Goal: Task Accomplishment & Management: Manage account settings

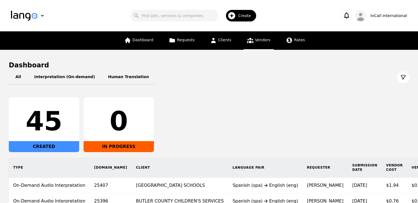
click at [253, 39] on link "Vendors" at bounding box center [258, 40] width 30 height 18
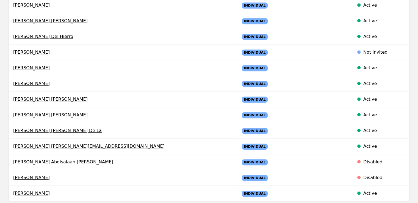
scroll to position [346, 0]
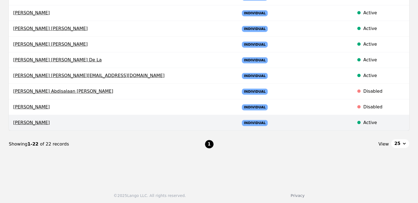
click at [290, 123] on td at bounding box center [319, 123] width 59 height 16
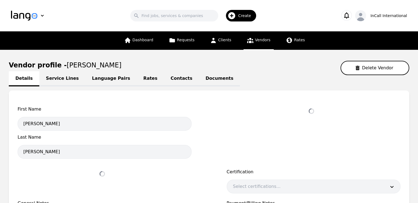
select select "active"
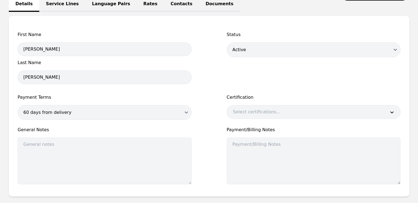
scroll to position [80, 0]
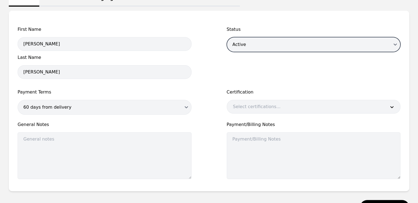
click at [287, 40] on select "Disabled Draft Active" at bounding box center [314, 44] width 174 height 15
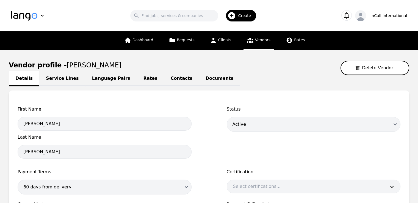
drag, startPoint x: 111, startPoint y: 65, endPoint x: 60, endPoint y: 65, distance: 51.3
click at [67, 65] on span "Anisa Hadi Sheikh" at bounding box center [94, 65] width 55 height 8
copy span "Anisa Hadi Sheikh"
click at [225, 57] on main "Vendor profile - Anisa Hadi Sheikh Delete Vendor Details Service Lines Language…" at bounding box center [209, 177] width 418 height 255
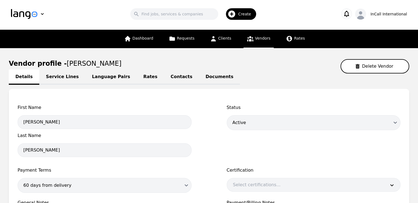
scroll to position [4, 0]
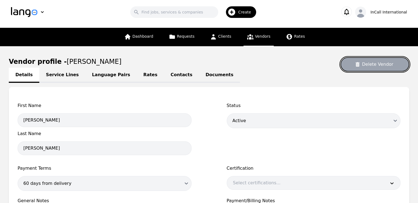
click at [384, 67] on button "Delete Vendor" at bounding box center [374, 64] width 69 height 14
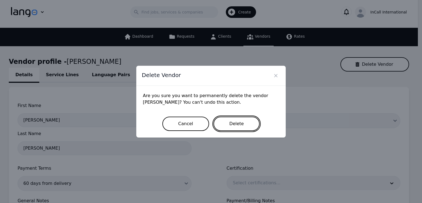
click at [244, 122] on button "Delete" at bounding box center [236, 123] width 46 height 14
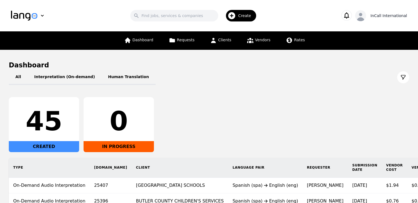
click at [366, 18] on icon "button" at bounding box center [360, 16] width 11 height 11
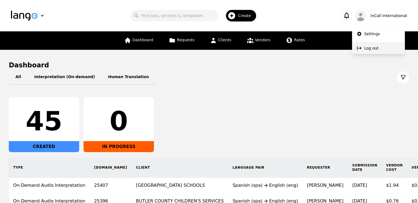
click at [364, 49] on p "Log out" at bounding box center [371, 47] width 14 height 5
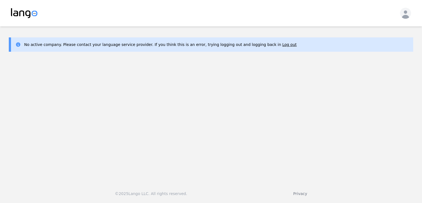
click at [46, 104] on main "No active company. Please contact your language service provider. If you think …" at bounding box center [211, 101] width 422 height 151
click at [382, 102] on main "No active company. Please contact your language service provider. If you think …" at bounding box center [211, 101] width 422 height 151
click at [282, 45] on button "Log out" at bounding box center [289, 44] width 14 height 5
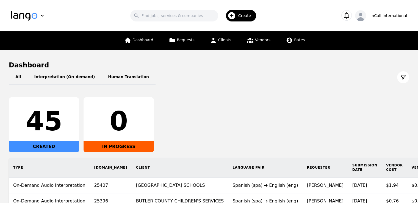
click at [243, 16] on span "Create" at bounding box center [246, 15] width 17 height 5
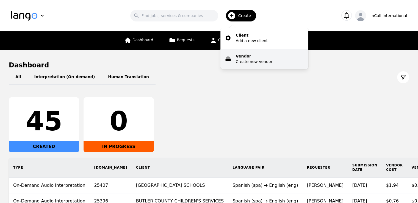
click at [244, 60] on p "Create new vendor" at bounding box center [254, 61] width 37 height 5
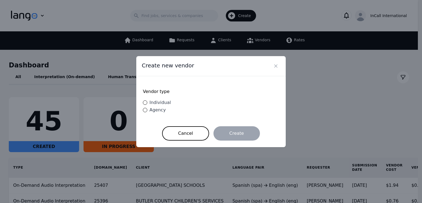
click at [161, 104] on span "Individual" at bounding box center [159, 102] width 21 height 5
click at [147, 104] on input "Individual" at bounding box center [145, 102] width 4 height 4
radio input "true"
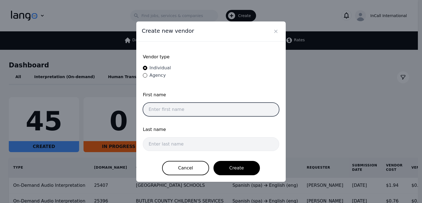
click at [208, 112] on input "text" at bounding box center [211, 109] width 136 height 14
type input "Anisa"
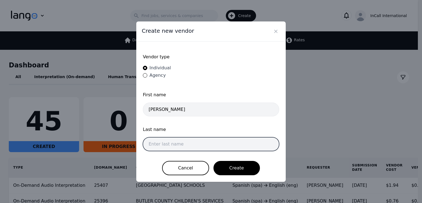
click at [180, 143] on input "text" at bounding box center [211, 144] width 136 height 14
type input "Hadi Sheikh"
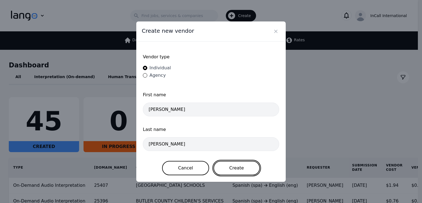
click at [241, 170] on button "Create" at bounding box center [236, 168] width 46 height 14
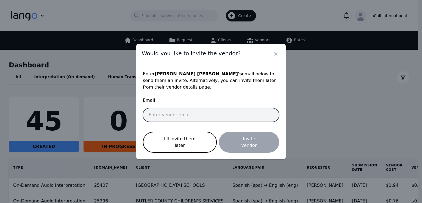
click at [227, 115] on input "email" at bounding box center [211, 115] width 136 height 14
paste input "anisah@gruponoainternational.com"
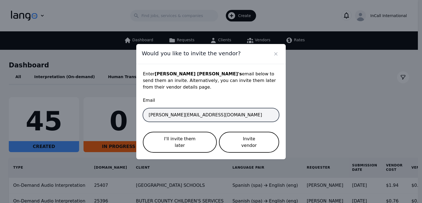
type input "anisah@gruponoainternational.com"
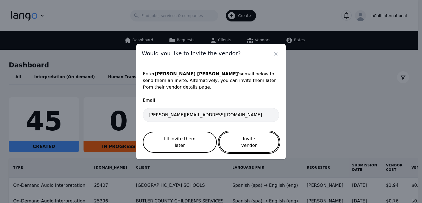
click at [247, 136] on button "Invite vendor" at bounding box center [249, 142] width 60 height 21
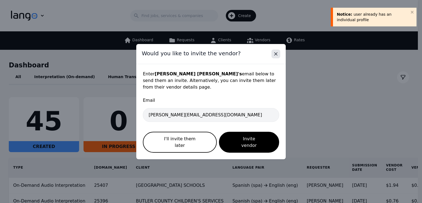
click at [278, 57] on icon "Close" at bounding box center [275, 53] width 5 height 5
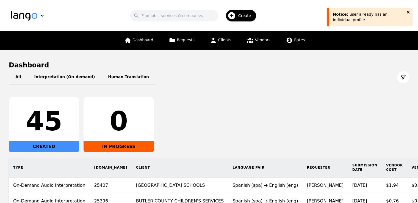
click at [408, 13] on icon "close" at bounding box center [408, 12] width 4 height 4
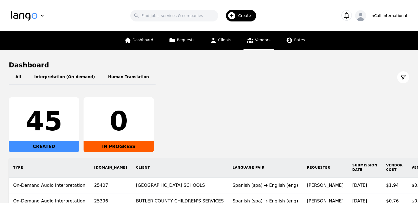
click at [258, 42] on span "Vendors" at bounding box center [262, 40] width 15 height 4
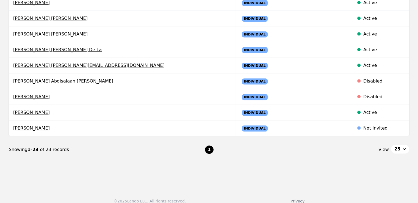
scroll to position [362, 0]
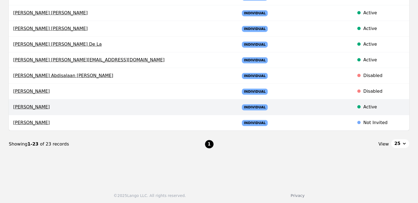
click at [363, 108] on td "Active" at bounding box center [379, 107] width 59 height 16
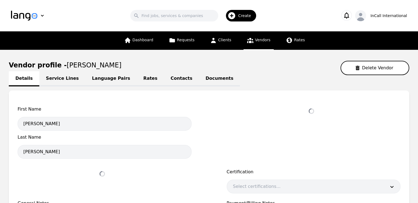
select select "active"
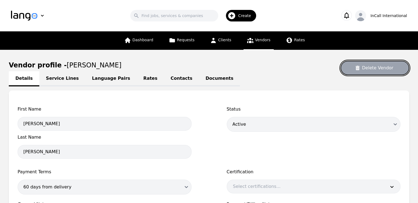
click at [368, 67] on button "Delete Vendor" at bounding box center [374, 68] width 69 height 14
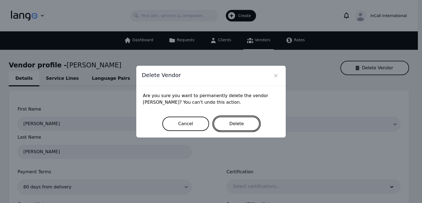
click at [244, 124] on button "Delete" at bounding box center [236, 123] width 46 height 14
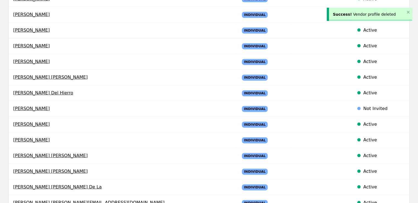
scroll to position [362, 0]
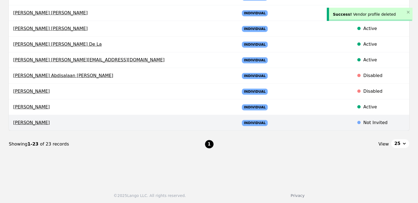
click at [291, 121] on td at bounding box center [319, 123] width 59 height 16
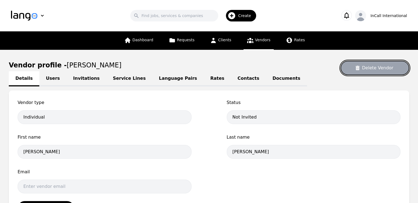
click at [371, 66] on button "Delete Vendor" at bounding box center [374, 68] width 69 height 14
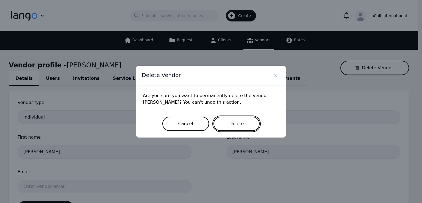
click at [228, 123] on button "Delete" at bounding box center [236, 123] width 46 height 14
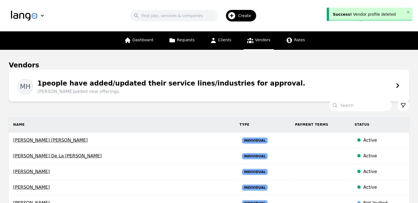
scroll to position [362, 0]
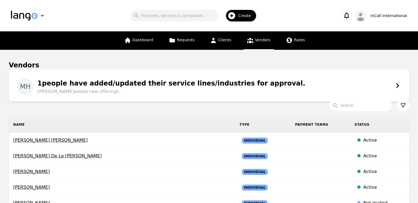
click at [247, 14] on span "Create" at bounding box center [246, 15] width 17 height 5
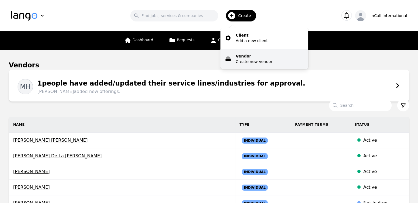
click at [239, 61] on p "Create new vendor" at bounding box center [254, 61] width 37 height 5
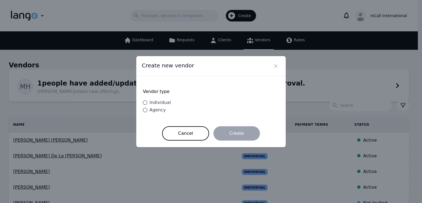
click at [160, 102] on span "Individual" at bounding box center [159, 102] width 21 height 5
click at [147, 102] on input "Individual" at bounding box center [145, 102] width 4 height 4
radio input "true"
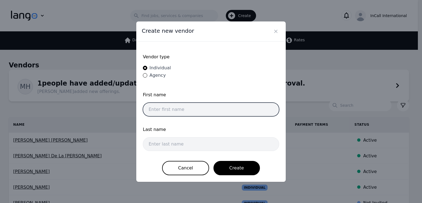
click at [205, 107] on input "text" at bounding box center [211, 109] width 136 height 14
type input "Anisa"
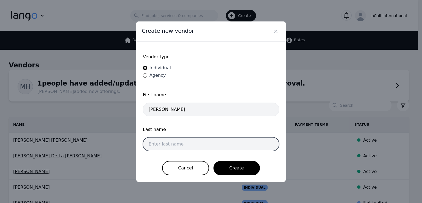
click at [172, 144] on input "text" at bounding box center [211, 144] width 136 height 14
click at [153, 145] on input "Hadi Sheikh" at bounding box center [211, 144] width 136 height 14
click at [181, 144] on input "Hadi Sheikh" at bounding box center [211, 144] width 136 height 14
click at [151, 144] on input "Hadi Sheikh" at bounding box center [211, 144] width 136 height 14
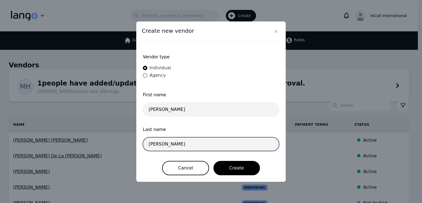
click at [151, 144] on input "Hadi Sheikh" at bounding box center [211, 144] width 136 height 14
type input "[PERSON_NAME]"
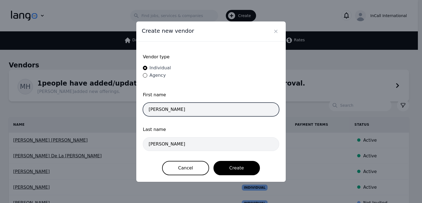
click at [167, 109] on input "Anisa" at bounding box center [211, 109] width 136 height 14
paste input "Hadi"
type input "[PERSON_NAME]"
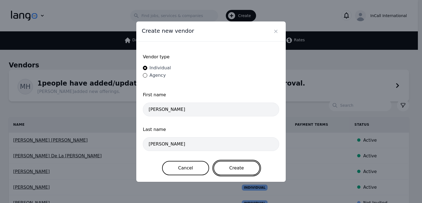
click at [232, 167] on button "Create" at bounding box center [236, 168] width 46 height 14
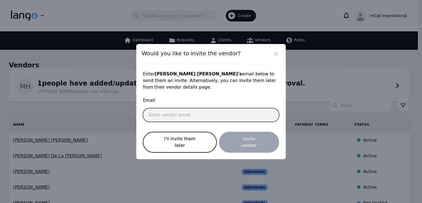
click at [208, 117] on input "email" at bounding box center [211, 115] width 136 height 14
paste input "Hadi"
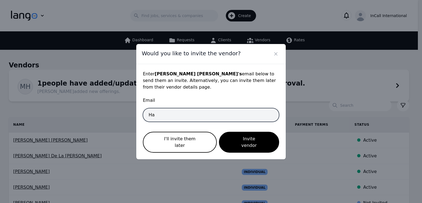
type input "H"
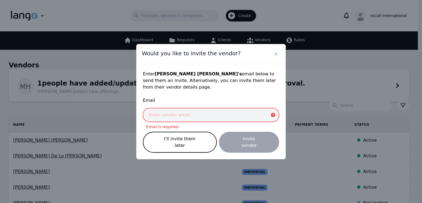
click at [199, 112] on input "email" at bounding box center [211, 115] width 136 height 14
paste input "anisah@gruponoainternational.com"
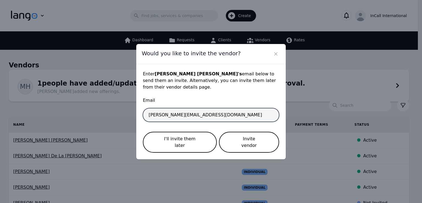
type input "anisah@gruponoainternational.com"
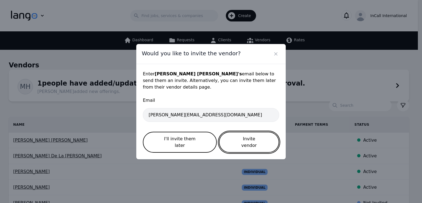
click at [244, 136] on button "Invite vendor" at bounding box center [249, 142] width 60 height 21
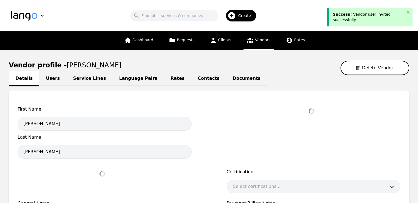
select select "active"
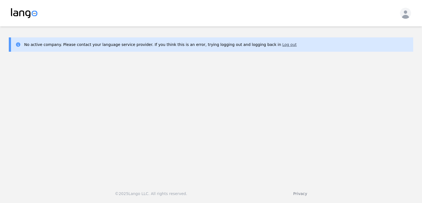
click at [282, 44] on button "Log out" at bounding box center [289, 44] width 14 height 5
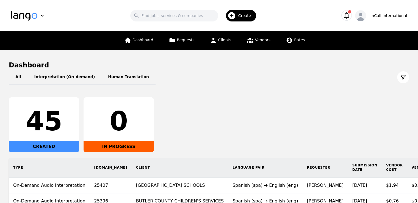
click at [100, 8] on div "Search Create" at bounding box center [194, 16] width 271 height 16
click at [350, 15] on icon "button" at bounding box center [346, 16] width 8 height 8
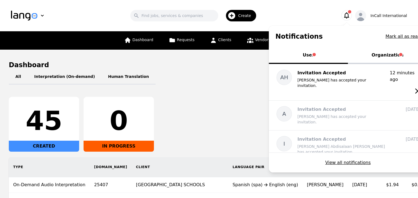
click at [372, 56] on button "Organization" at bounding box center [387, 55] width 79 height 16
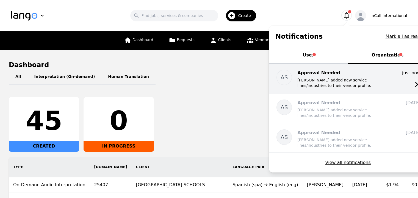
click at [345, 80] on p "[PERSON_NAME] added new service lines/industries to their vendor profile." at bounding box center [341, 82] width 88 height 11
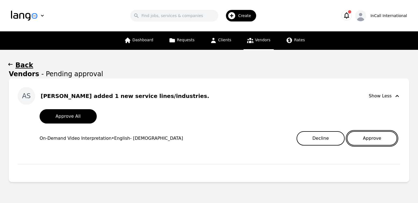
click at [373, 139] on button "Approve" at bounding box center [371, 138] width 50 height 14
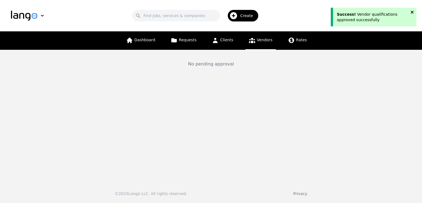
click at [410, 12] on icon "close" at bounding box center [412, 12] width 4 height 4
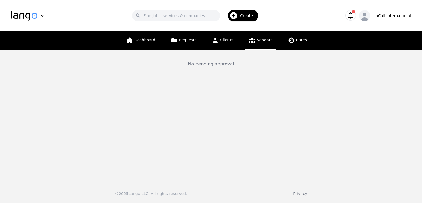
click at [354, 16] on icon "button" at bounding box center [350, 16] width 8 height 8
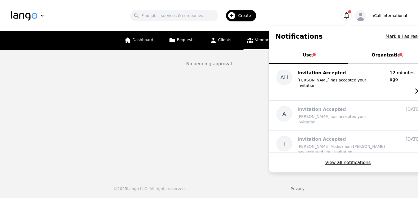
click at [381, 59] on button "Organization" at bounding box center [387, 55] width 79 height 16
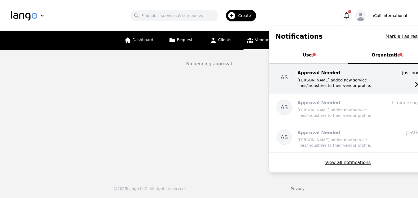
click at [367, 81] on p "[PERSON_NAME] added new service lines/industries to their vendor profile." at bounding box center [341, 82] width 88 height 11
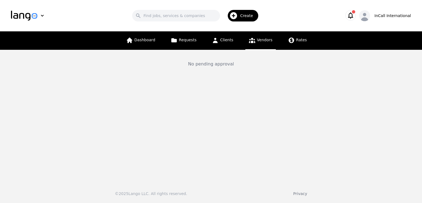
click at [354, 15] on icon "button" at bounding box center [350, 16] width 8 height 8
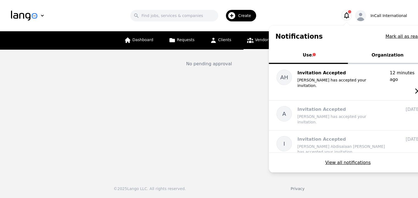
click at [386, 59] on button "Organization" at bounding box center [387, 55] width 79 height 16
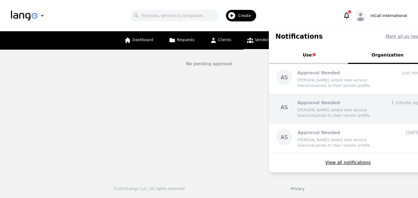
click at [373, 96] on div "AS Approval Needed Anisa Hadi Sheikh added new service lines/industries to thei…" at bounding box center [348, 109] width 158 height 30
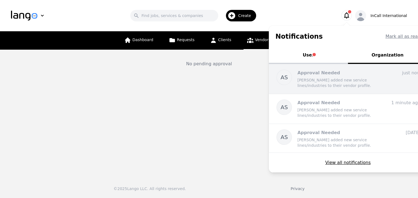
click at [356, 80] on p "[PERSON_NAME] added new service lines/industries to their vendor profile." at bounding box center [341, 82] width 88 height 11
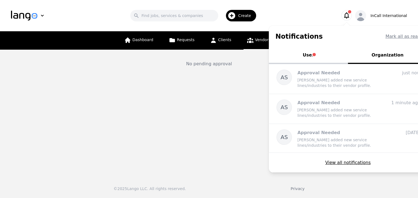
click at [164, 103] on main "No pending approval" at bounding box center [209, 111] width 418 height 123
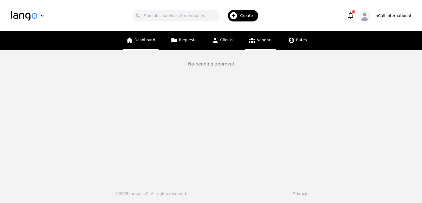
click at [138, 36] on link "Dashboard" at bounding box center [141, 40] width 36 height 18
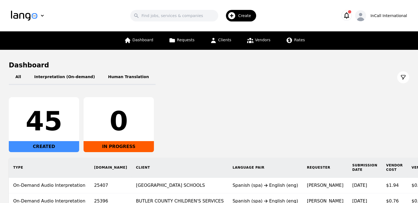
click at [350, 13] on icon "button" at bounding box center [346, 16] width 8 height 8
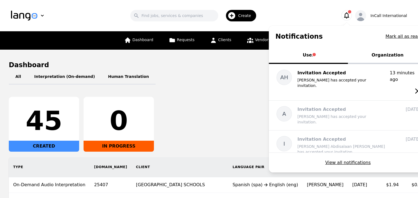
click at [388, 58] on button "Organization" at bounding box center [387, 55] width 79 height 16
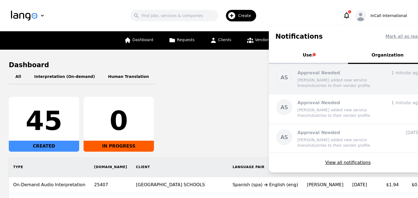
click at [369, 80] on p "[PERSON_NAME] added new service lines/industries to their vendor profile." at bounding box center [341, 82] width 88 height 11
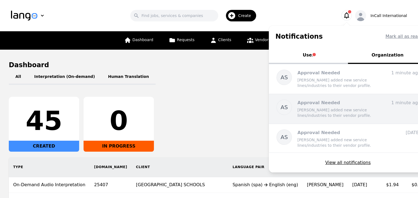
click at [332, 104] on p "Approval Needed" at bounding box center [341, 103] width 88 height 7
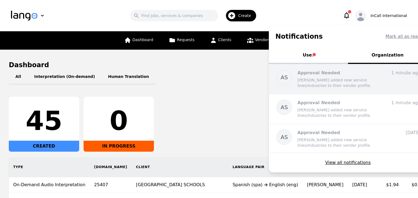
click at [287, 79] on span "AS" at bounding box center [283, 78] width 7 height 8
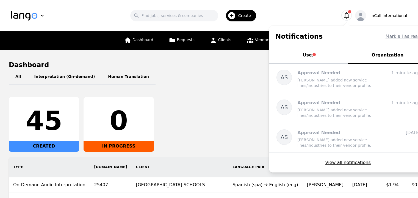
click at [248, 65] on h1 "Dashboard" at bounding box center [209, 65] width 400 height 9
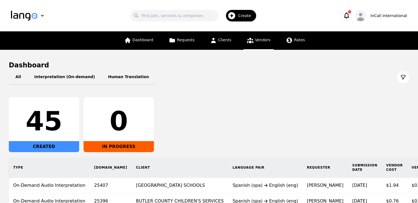
click at [253, 42] on link "Vendors" at bounding box center [258, 40] width 30 height 18
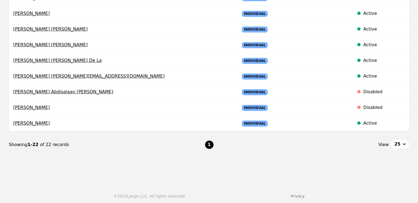
scroll to position [346, 0]
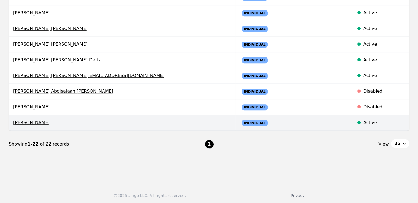
click at [291, 124] on td at bounding box center [319, 123] width 59 height 16
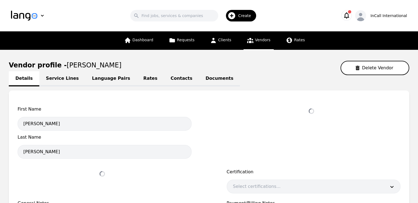
select select "active"
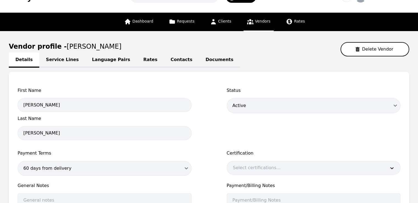
scroll to position [19, 0]
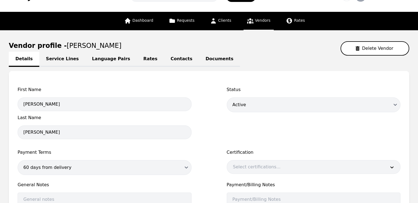
click at [92, 61] on link "Language Pairs" at bounding box center [110, 59] width 51 height 15
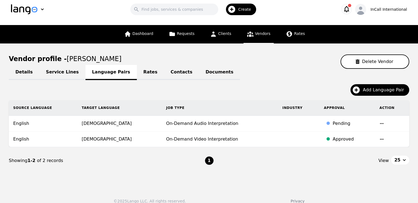
scroll to position [13, 0]
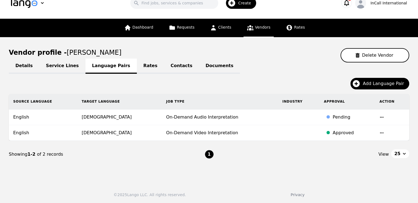
click at [379, 116] on icon "button" at bounding box center [381, 117] width 4 height 4
click at [357, 121] on button "Update" at bounding box center [364, 121] width 23 height 10
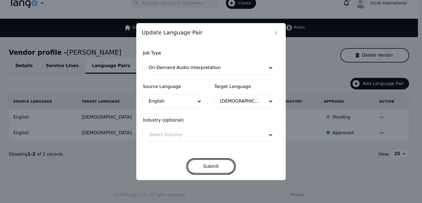
click at [204, 160] on button "Submit" at bounding box center [210, 166] width 47 height 14
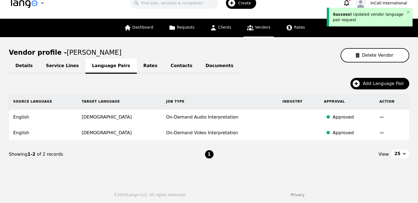
click at [26, 5] on img "button" at bounding box center [24, 3] width 26 height 10
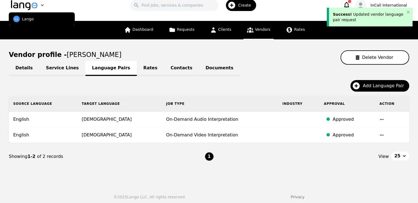
click at [26, 5] on img "button" at bounding box center [24, 5] width 26 height 10
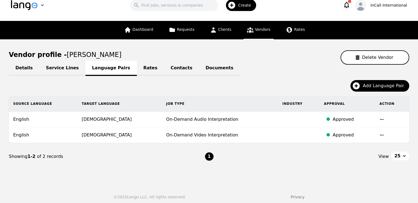
click at [21, 2] on img "button" at bounding box center [24, 5] width 26 height 10
click at [20, 15] on button "LL Lango" at bounding box center [42, 18] width 66 height 13
